Goal: Task Accomplishment & Management: Manage account settings

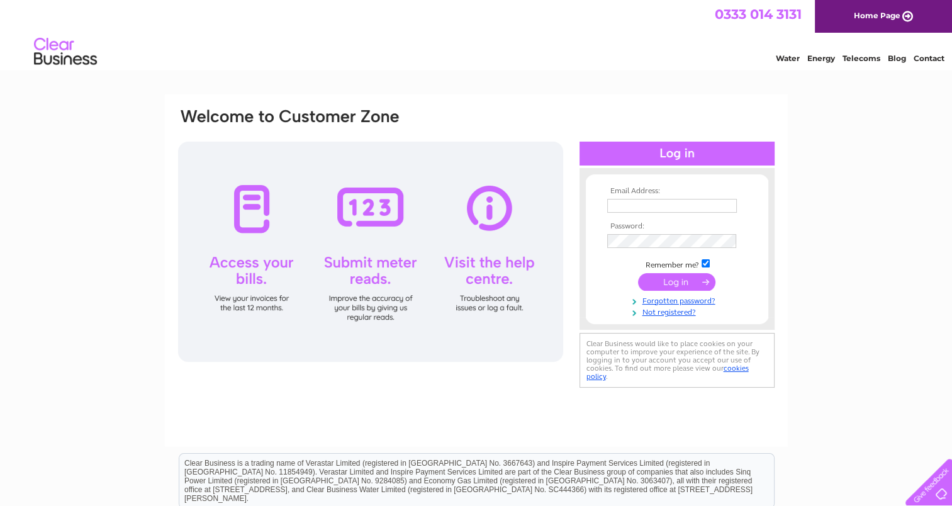
click at [647, 204] on input "text" at bounding box center [672, 206] width 130 height 14
type input "hungryjacksorders@gmail.com"
click at [638, 274] on input "submit" at bounding box center [676, 283] width 77 height 18
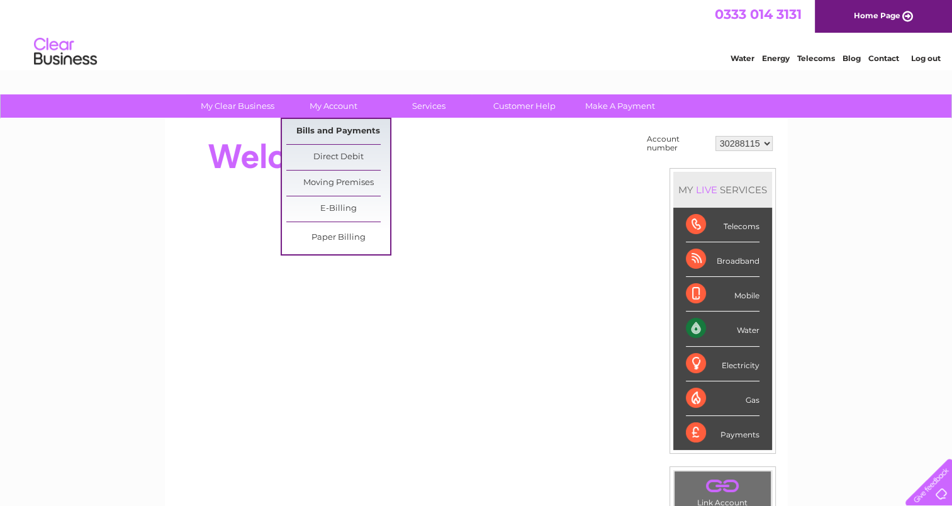
click at [315, 130] on link "Bills and Payments" at bounding box center [338, 131] width 104 height 25
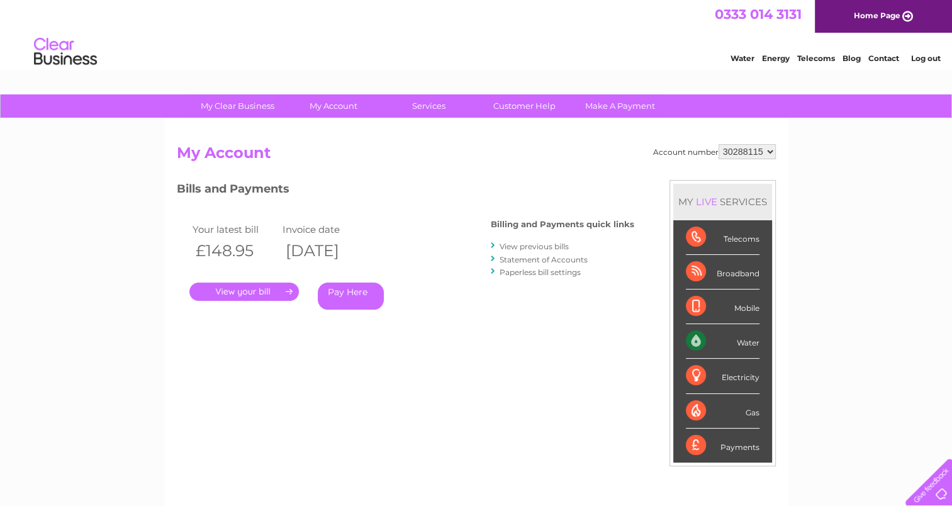
click at [269, 292] on link "." at bounding box center [244, 292] width 110 height 18
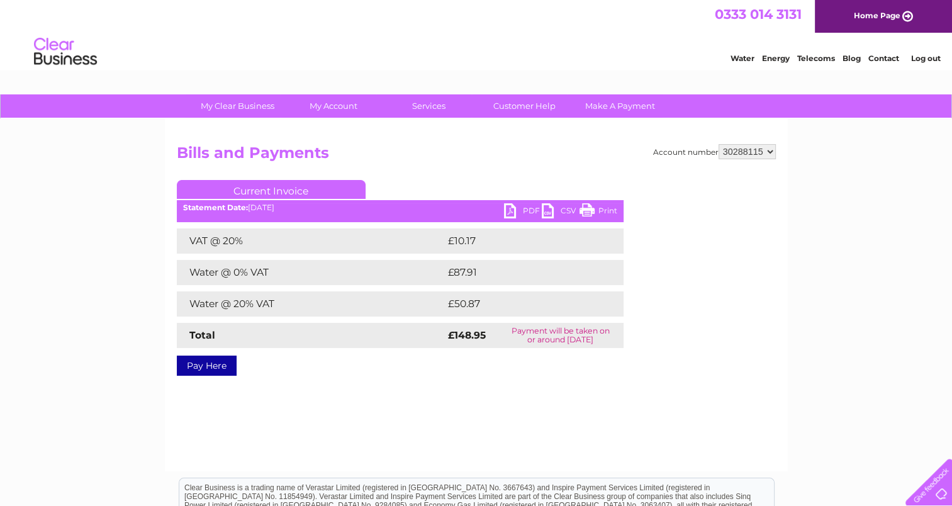
click at [519, 211] on link "PDF" at bounding box center [523, 212] width 38 height 18
